Goal: Find specific page/section: Find specific page/section

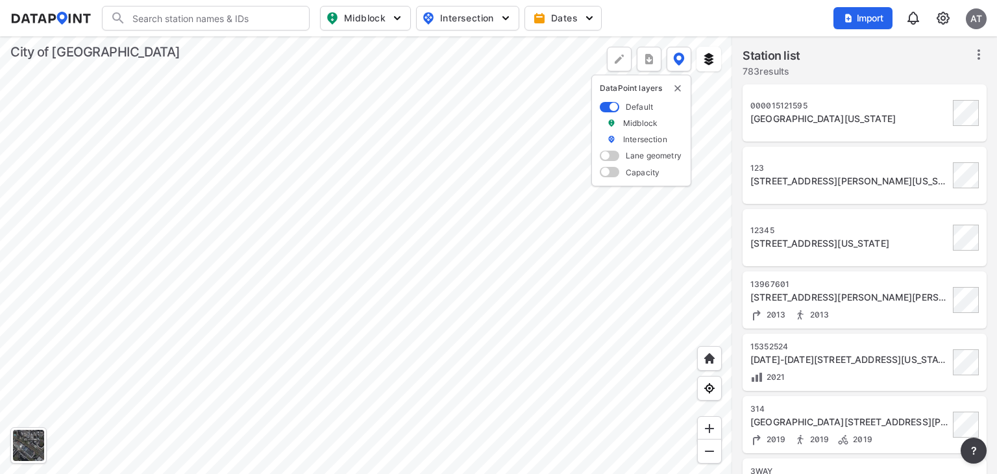
click at [943, 15] on img at bounding box center [944, 18] width 16 height 16
click at [920, 94] on link "Station management" at bounding box center [888, 96] width 112 height 13
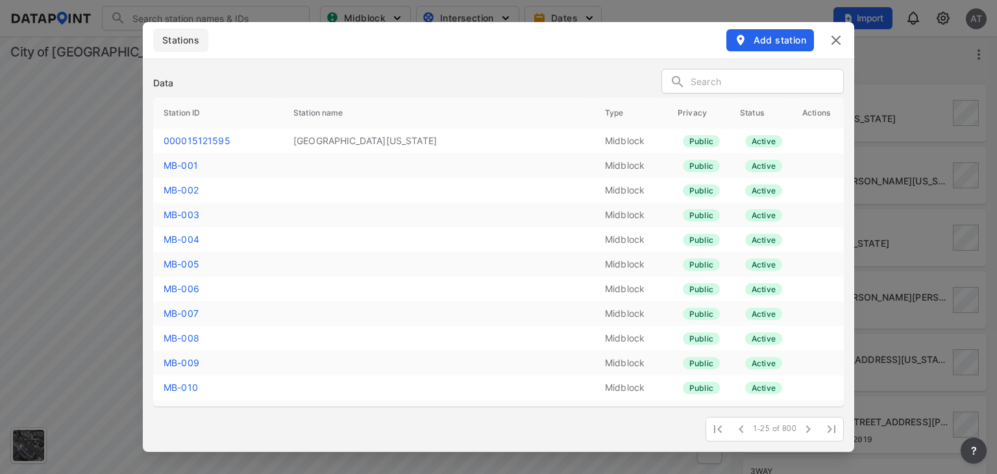
click at [839, 35] on img at bounding box center [837, 40] width 16 height 16
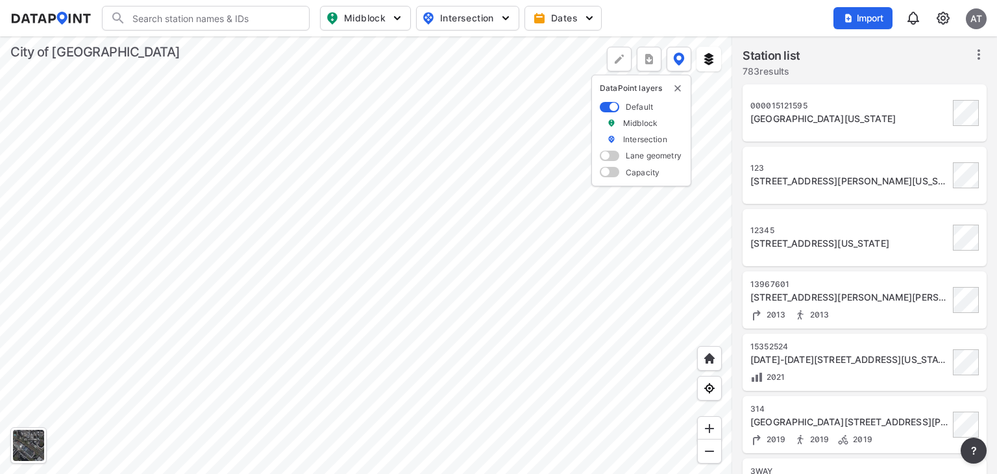
click at [940, 21] on img at bounding box center [944, 18] width 16 height 16
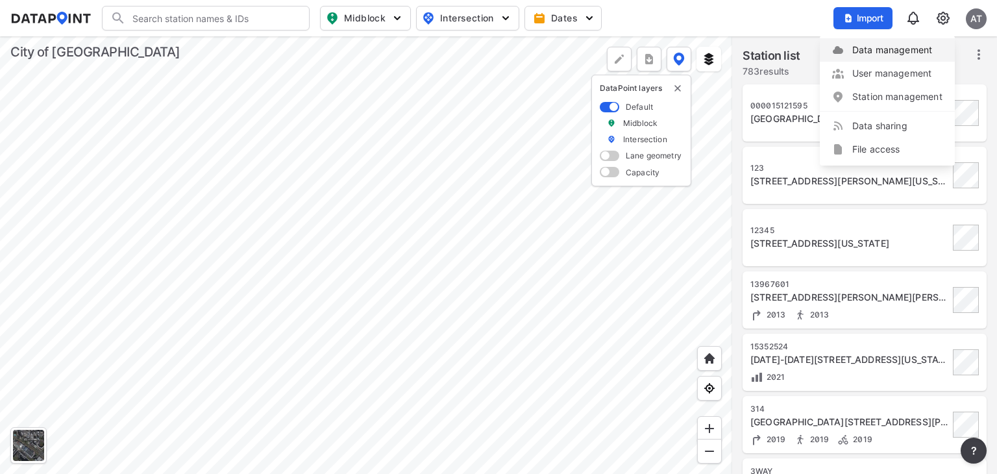
click at [892, 50] on link "Data management" at bounding box center [888, 50] width 112 height 13
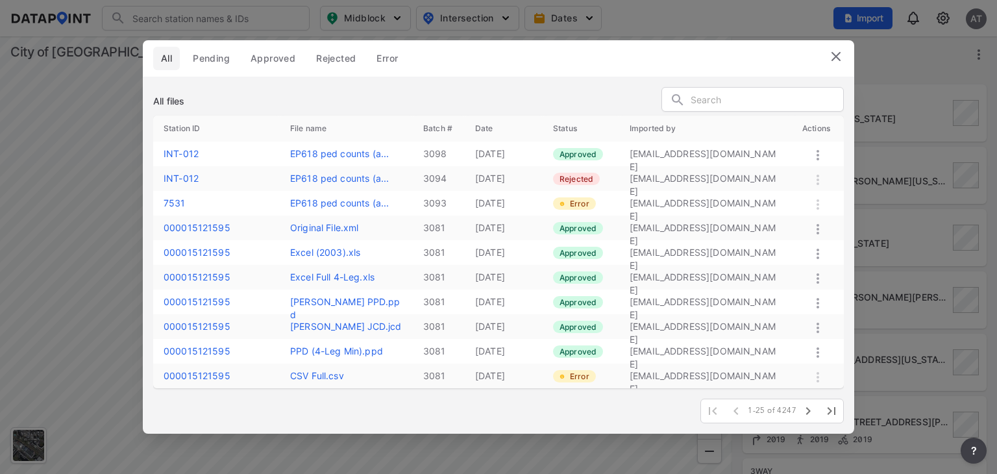
click at [840, 56] on img at bounding box center [837, 57] width 16 height 16
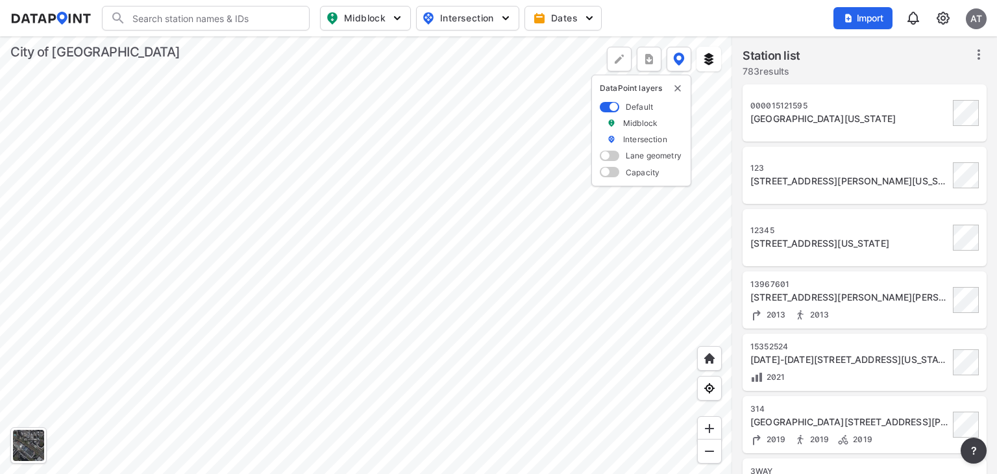
click at [209, 11] on input "Search" at bounding box center [213, 18] width 175 height 21
click at [170, 18] on input "Search" at bounding box center [213, 18] width 175 height 21
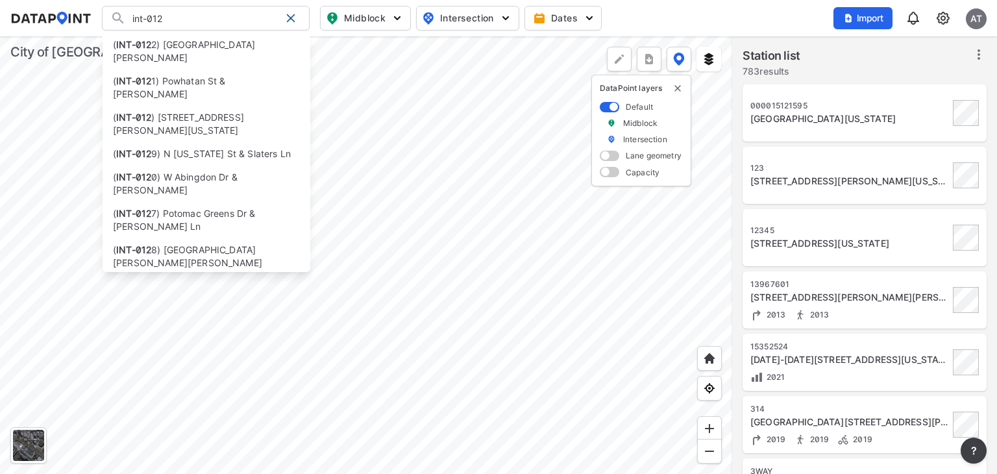
click at [949, 15] on img at bounding box center [944, 18] width 16 height 16
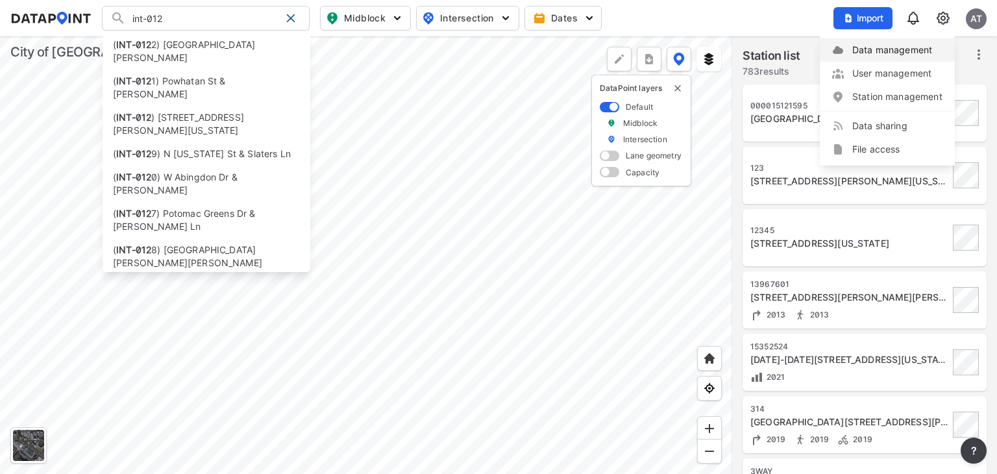
click at [922, 53] on link "Data management" at bounding box center [888, 50] width 112 height 13
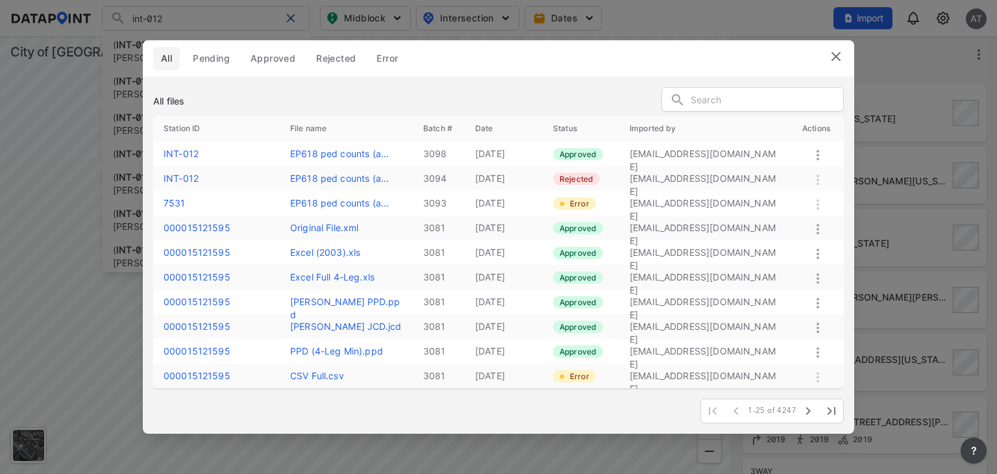
click at [842, 59] on img at bounding box center [837, 57] width 16 height 16
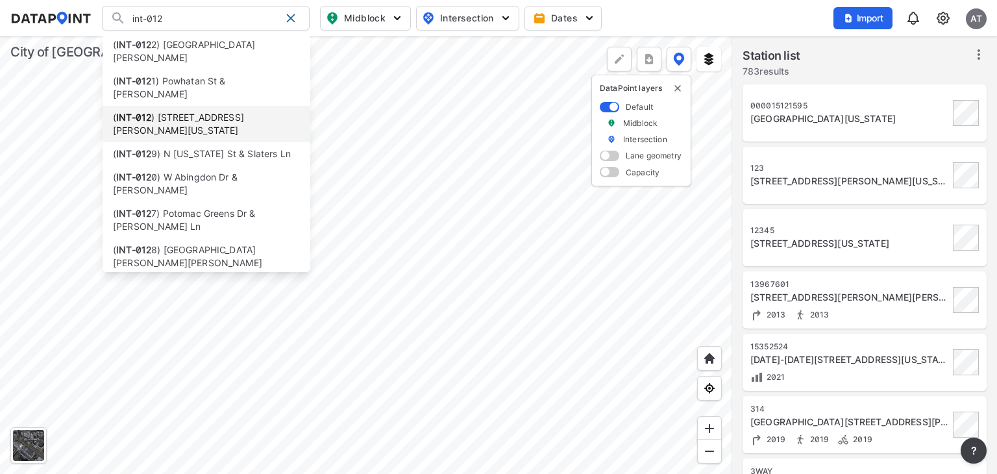
click at [201, 106] on li "( INT-012 ) [STREET_ADDRESS][PERSON_NAME][US_STATE]" at bounding box center [207, 124] width 208 height 36
type input "(INT-012) [STREET_ADDRESS][PERSON_NAME][US_STATE]"
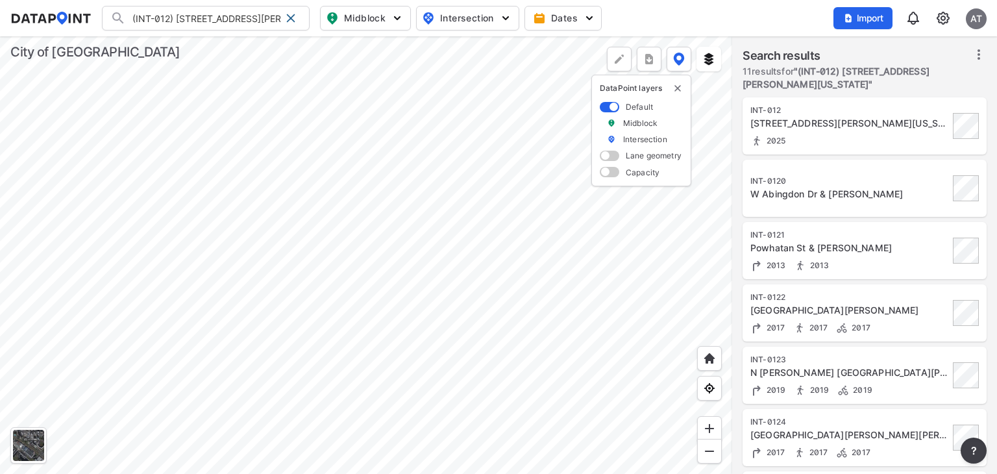
click at [854, 138] on div "2025" at bounding box center [850, 141] width 199 height 14
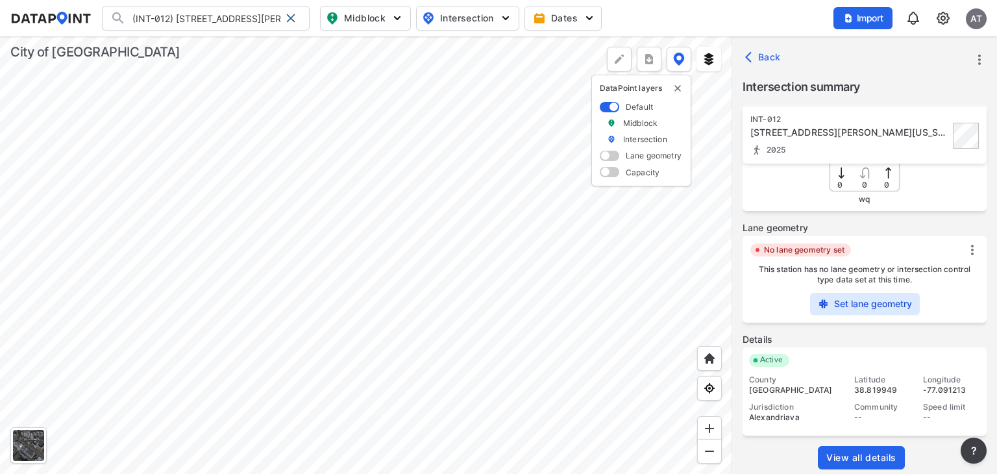
scroll to position [307, 0]
